Goal: Check status: Check status

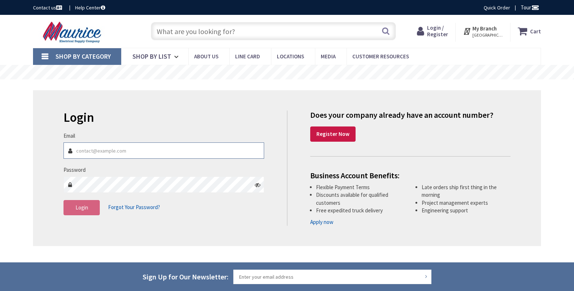
type input "[EMAIL_ADDRESS][DOMAIN_NAME]"
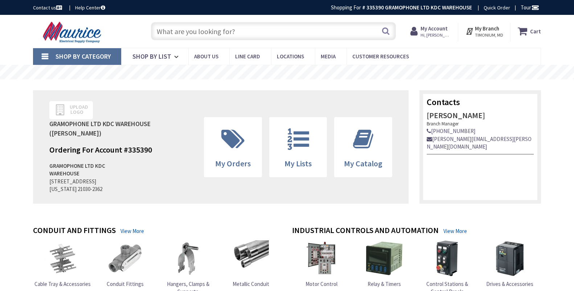
click at [241, 118] on div "Upload Logo GRAMOPHONE LTD KDC WAREHOUSE (Robin Flickinger) Ordering For Accoun…" at bounding box center [220, 147] width 375 height 114
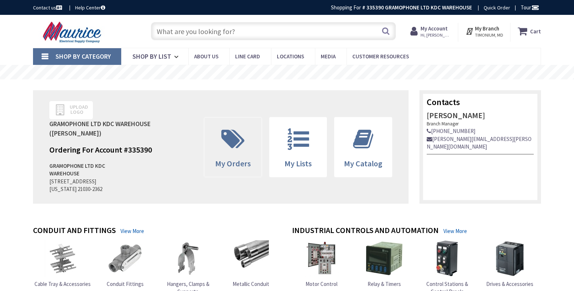
click at [240, 133] on icon at bounding box center [233, 139] width 30 height 22
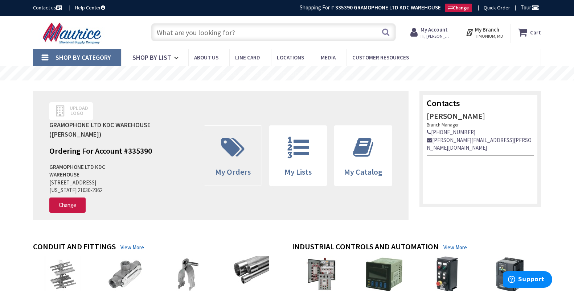
click at [231, 148] on icon at bounding box center [233, 148] width 30 height 22
click at [233, 159] on icon at bounding box center [233, 148] width 30 height 22
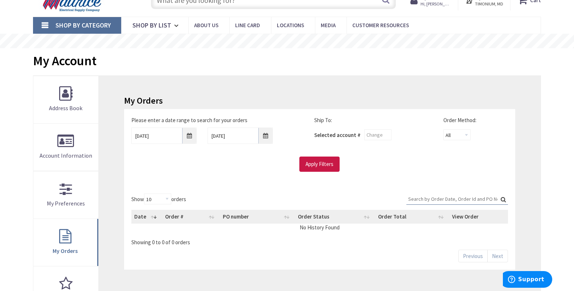
scroll to position [32, 0]
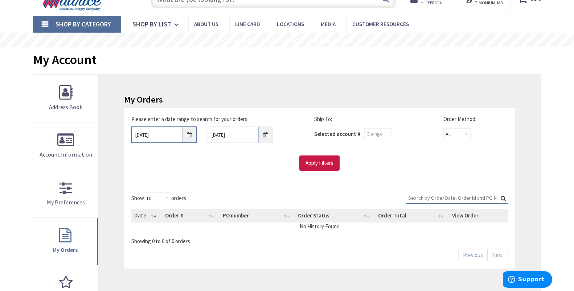
click at [186, 133] on input "[DATE]" at bounding box center [163, 135] width 65 height 16
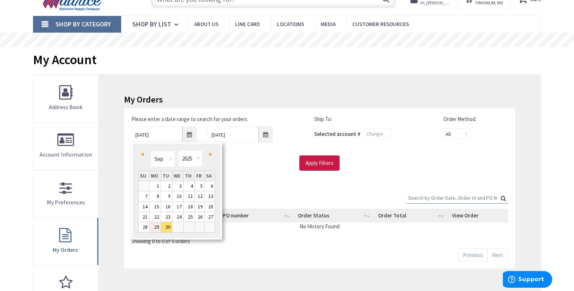
click at [156, 229] on link "29" at bounding box center [154, 227] width 11 height 10
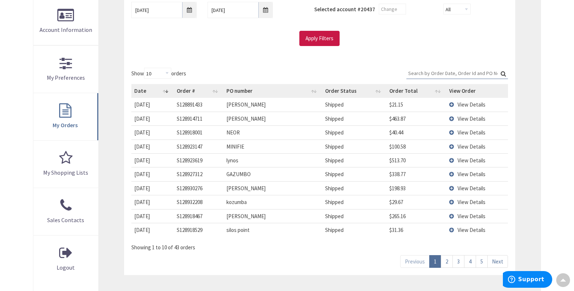
scroll to position [161, 0]
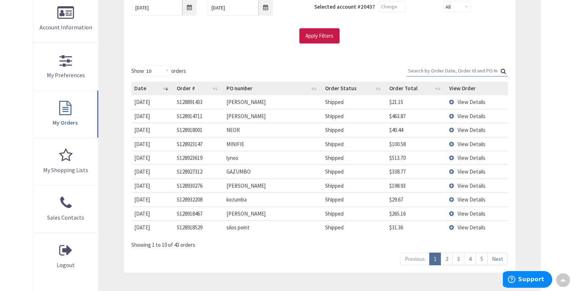
click at [484, 256] on link "5" at bounding box center [482, 259] width 12 height 13
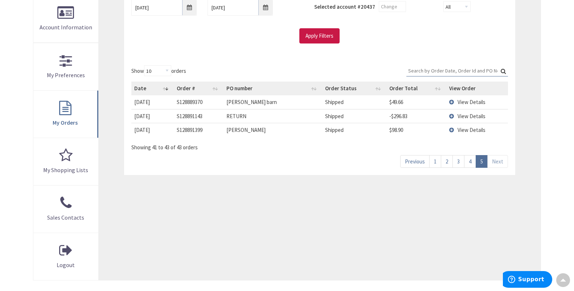
click at [469, 161] on link "4" at bounding box center [470, 161] width 12 height 13
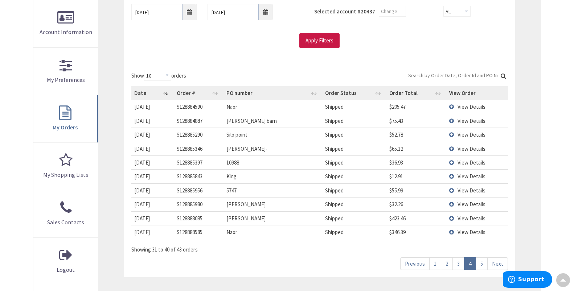
scroll to position [155, 0]
click at [458, 260] on link "3" at bounding box center [458, 264] width 12 height 13
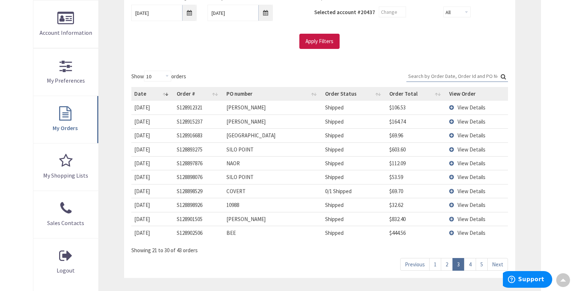
click at [458, 260] on link "3" at bounding box center [458, 264] width 12 height 13
click at [448, 261] on link "2" at bounding box center [447, 264] width 12 height 13
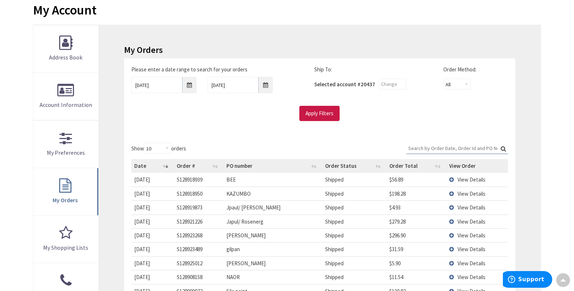
scroll to position [69, 0]
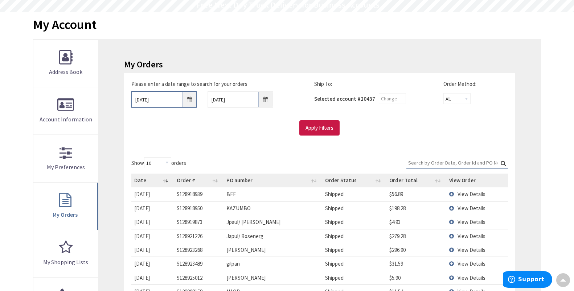
click at [156, 99] on input "[DATE]" at bounding box center [163, 99] width 65 height 16
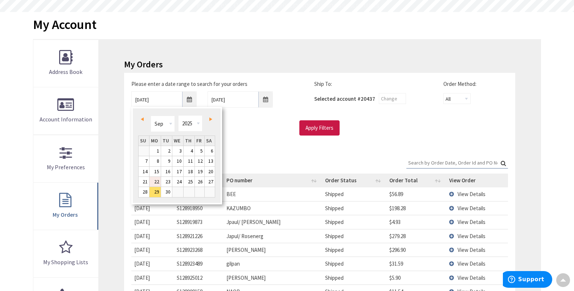
click at [157, 180] on link "22" at bounding box center [154, 182] width 11 height 10
type input "[DATE]"
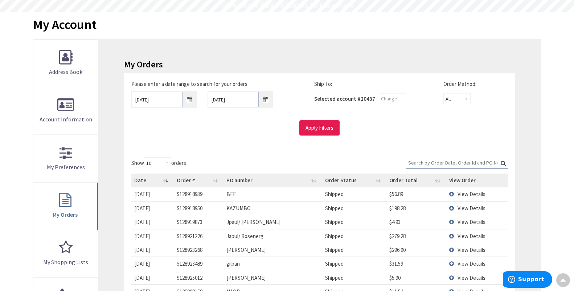
click at [311, 123] on input "Apply Filters" at bounding box center [319, 127] width 40 height 15
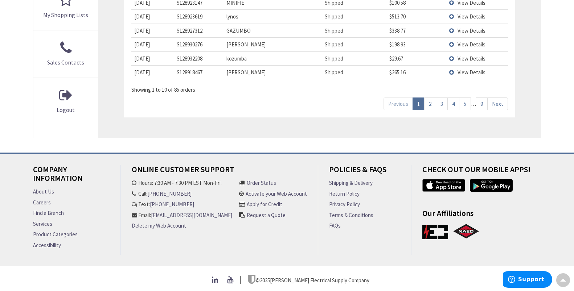
click at [481, 103] on link "9" at bounding box center [482, 104] width 12 height 13
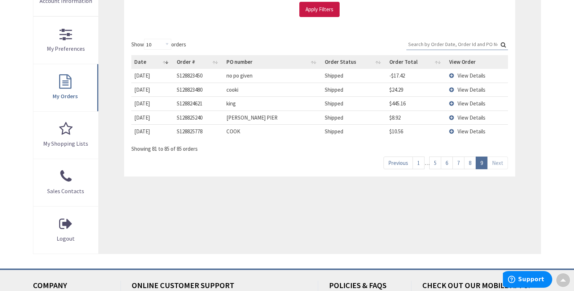
scroll to position [186, 0]
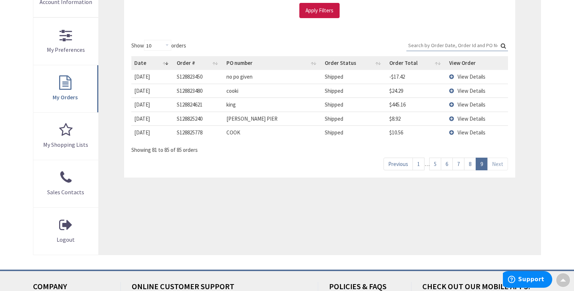
click at [472, 160] on link "8" at bounding box center [470, 164] width 12 height 13
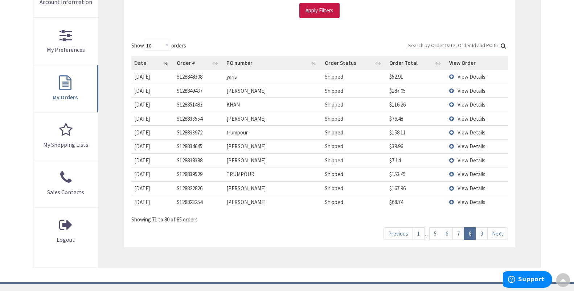
click at [457, 230] on link "7" at bounding box center [458, 233] width 12 height 13
click at [448, 230] on link "6" at bounding box center [447, 233] width 12 height 13
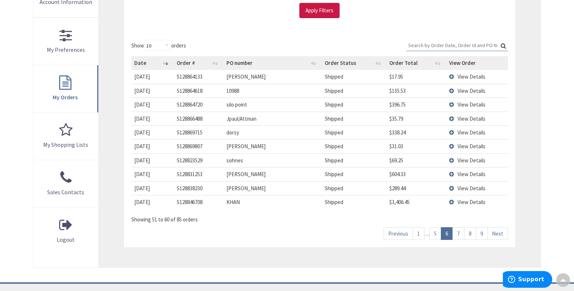
click at [464, 90] on span "View Details" at bounding box center [471, 90] width 28 height 7
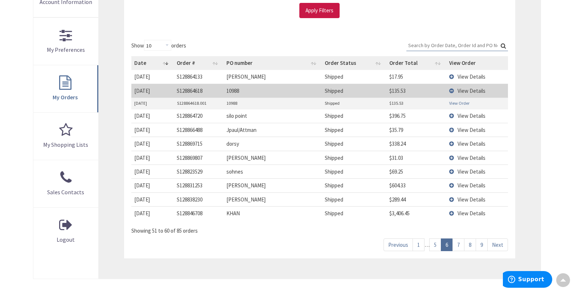
click at [461, 101] on link "View Order" at bounding box center [459, 103] width 20 height 6
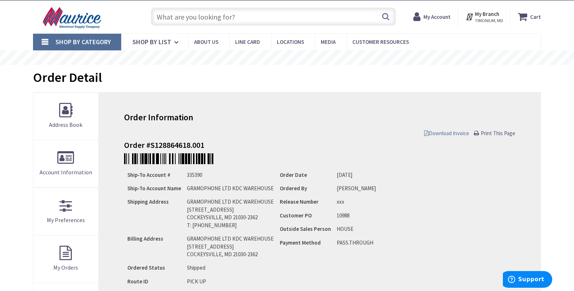
click at [444, 132] on span "Download Invoice" at bounding box center [446, 133] width 45 height 7
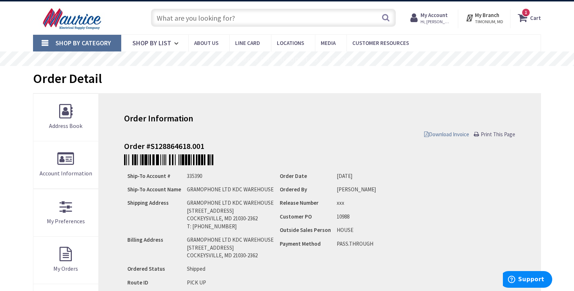
click at [450, 135] on span "Download Invoice" at bounding box center [446, 134] width 45 height 7
